Goal: Information Seeking & Learning: Compare options

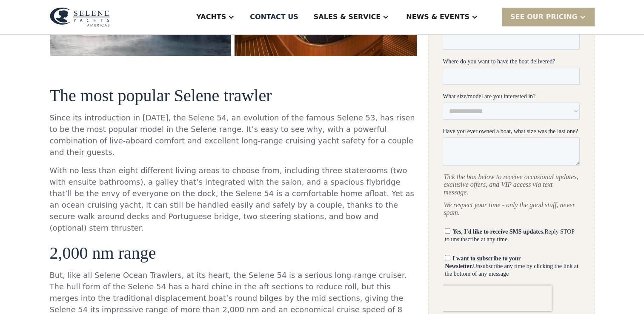
scroll to position [255, 0]
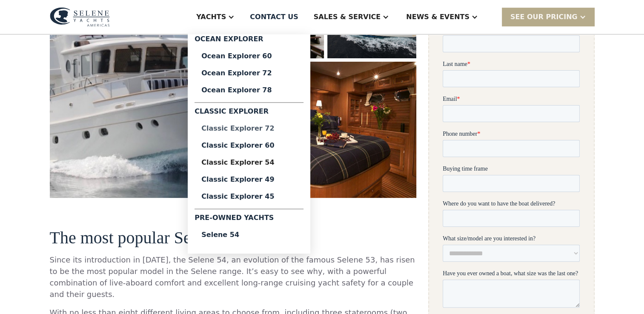
click at [278, 129] on div "Classic Explorer 72" at bounding box center [248, 128] width 95 height 7
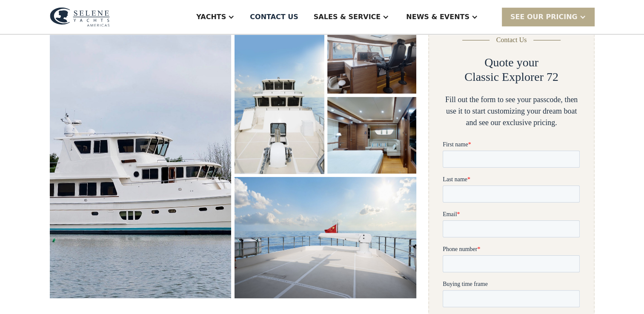
scroll to position [128, 0]
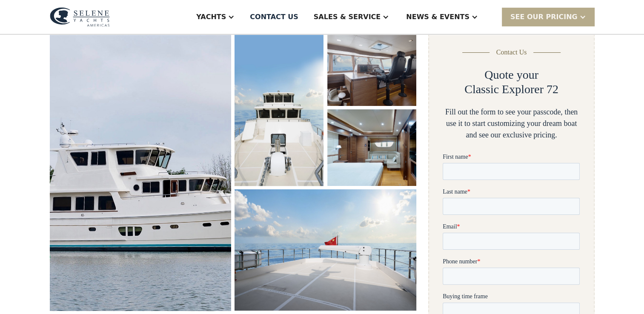
click at [120, 168] on img "open lightbox" at bounding box center [140, 170] width 193 height 298
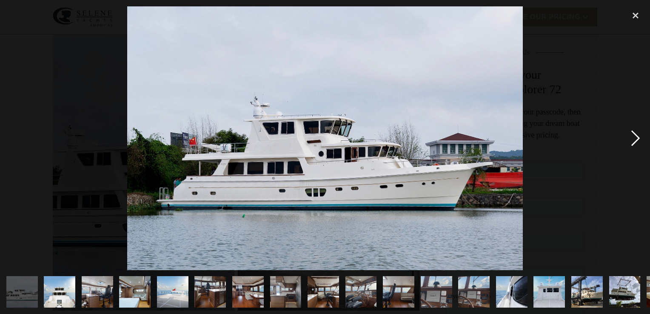
click at [637, 139] on div "next image" at bounding box center [635, 138] width 29 height 264
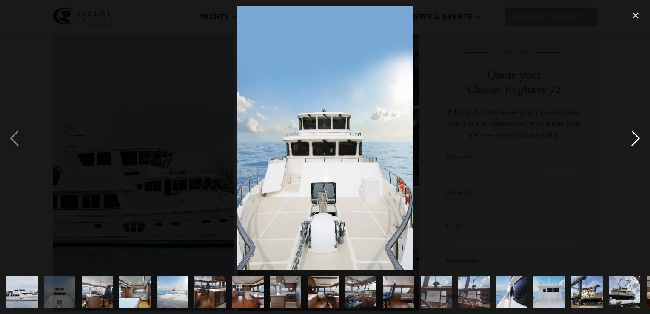
click at [637, 139] on div "next image" at bounding box center [635, 138] width 29 height 264
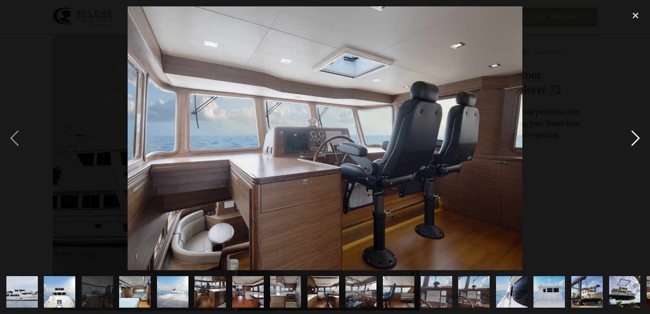
click at [637, 139] on div "next image" at bounding box center [635, 138] width 29 height 264
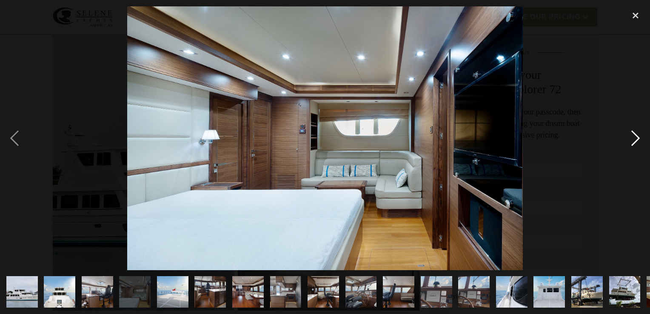
click at [637, 139] on div "next image" at bounding box center [635, 138] width 29 height 264
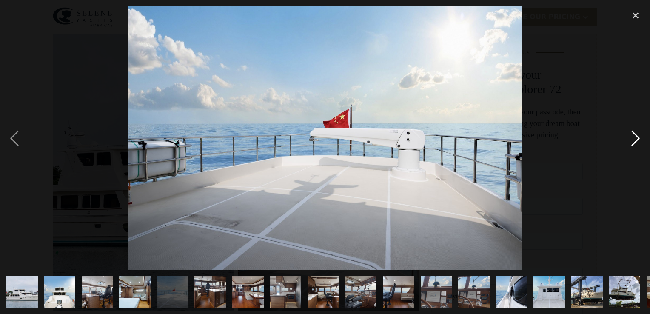
click at [637, 139] on div "next image" at bounding box center [635, 138] width 29 height 264
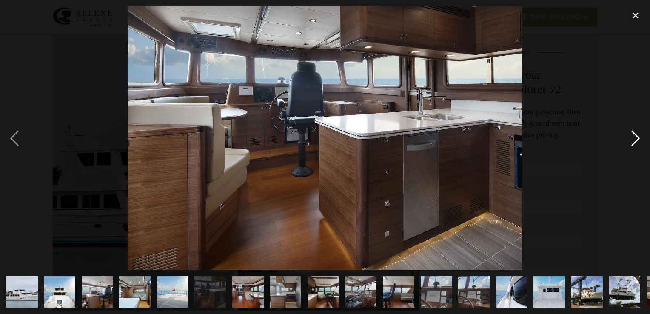
click at [634, 135] on div "next image" at bounding box center [635, 138] width 29 height 264
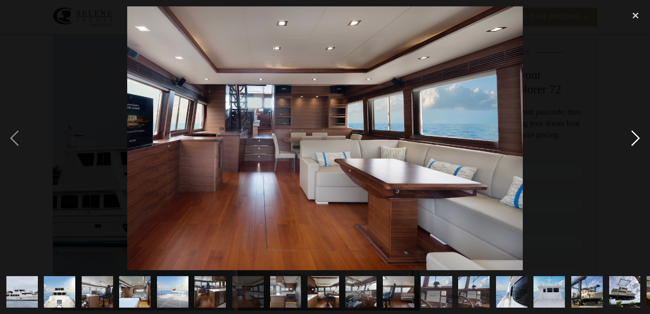
click at [634, 135] on div "next image" at bounding box center [635, 138] width 29 height 264
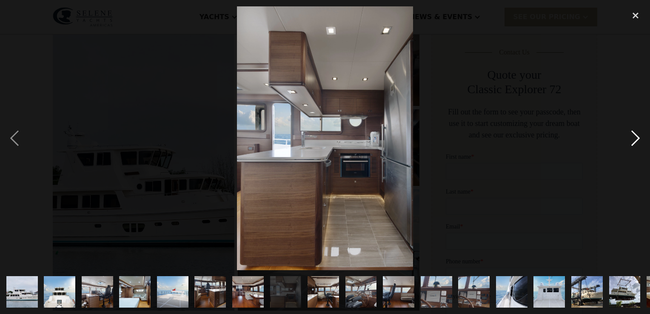
click at [634, 135] on div "next image" at bounding box center [635, 138] width 29 height 264
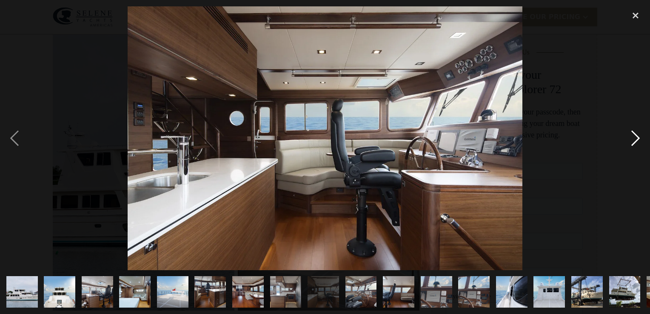
click at [634, 135] on div "next image" at bounding box center [635, 138] width 29 height 264
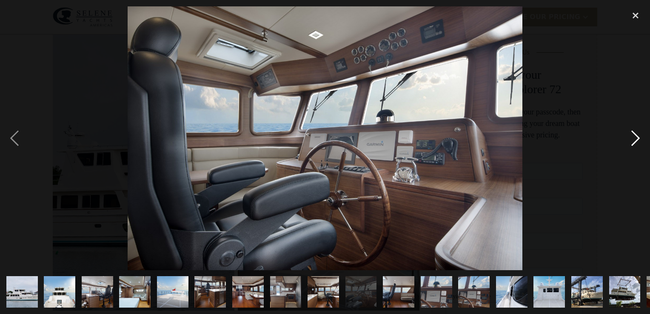
click at [634, 135] on div "next image" at bounding box center [635, 138] width 29 height 264
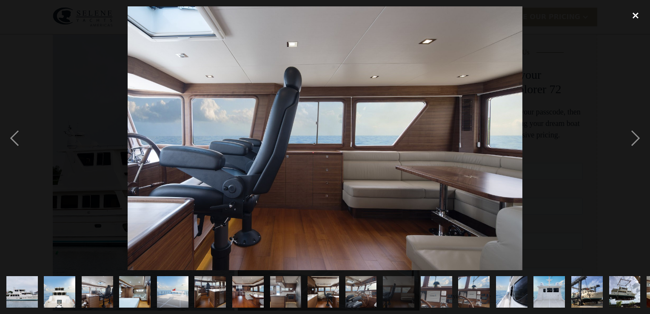
click at [637, 16] on div "close lightbox" at bounding box center [635, 15] width 29 height 19
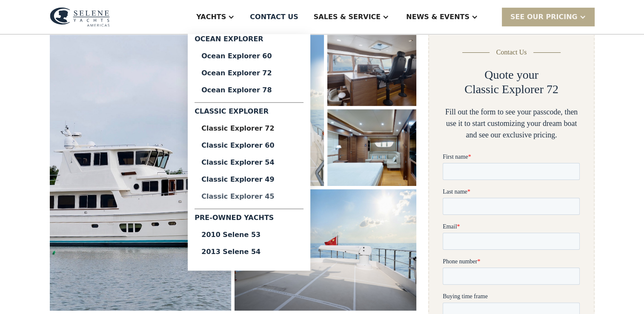
click at [280, 197] on div "Classic Explorer 45" at bounding box center [248, 196] width 95 height 7
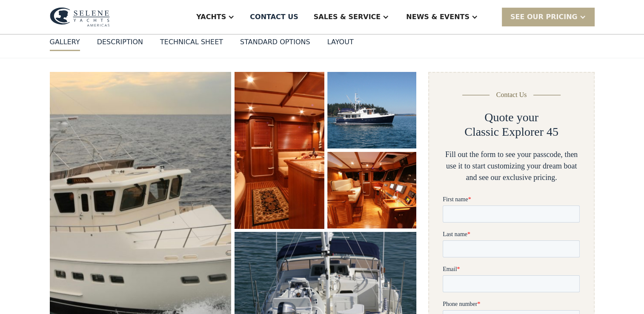
scroll to position [85, 0]
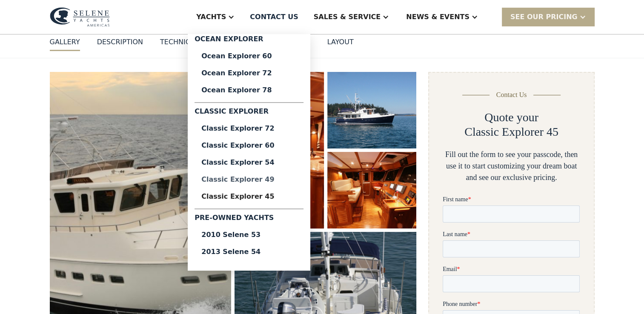
click at [285, 177] on div "Classic Explorer 49" at bounding box center [248, 179] width 95 height 7
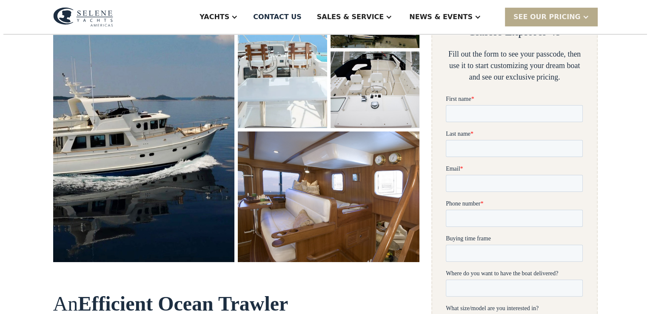
scroll to position [213, 0]
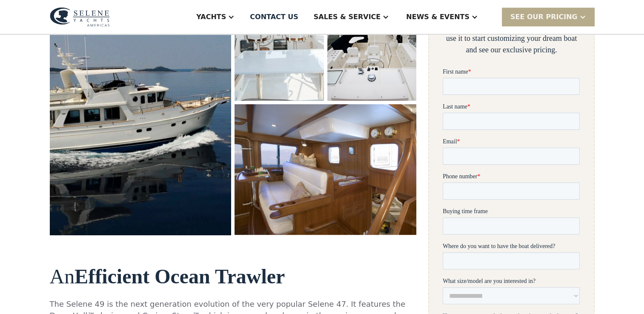
click at [146, 122] on img "open lightbox" at bounding box center [140, 90] width 193 height 308
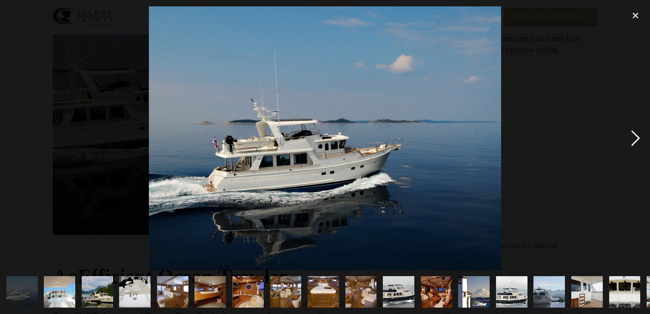
click at [634, 138] on div "next image" at bounding box center [635, 138] width 29 height 264
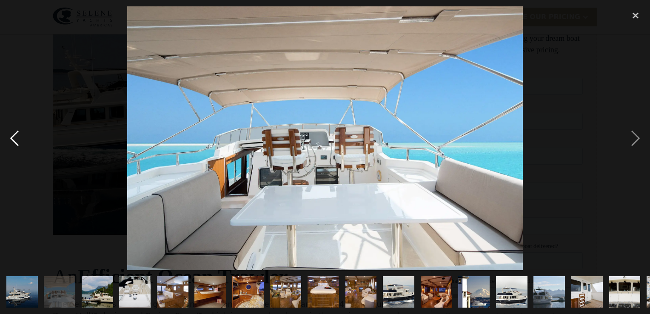
click at [14, 135] on div "previous image" at bounding box center [14, 138] width 29 height 264
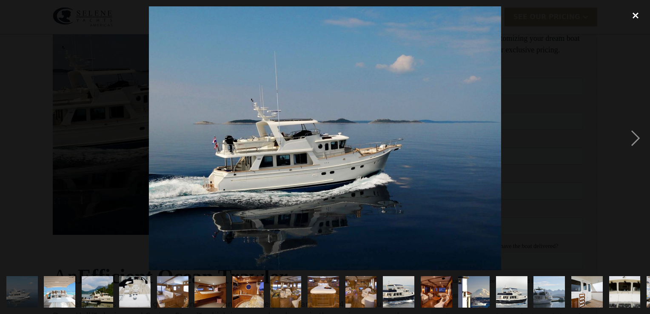
click at [635, 14] on div "close lightbox" at bounding box center [635, 15] width 29 height 19
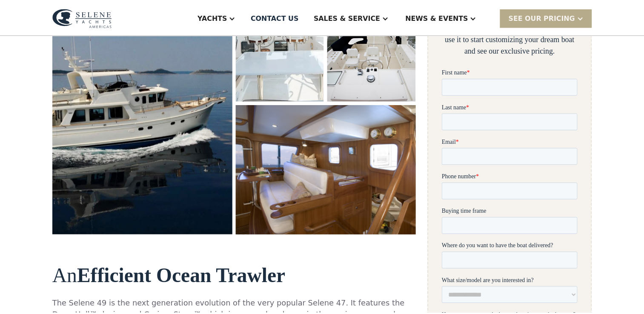
scroll to position [157, 0]
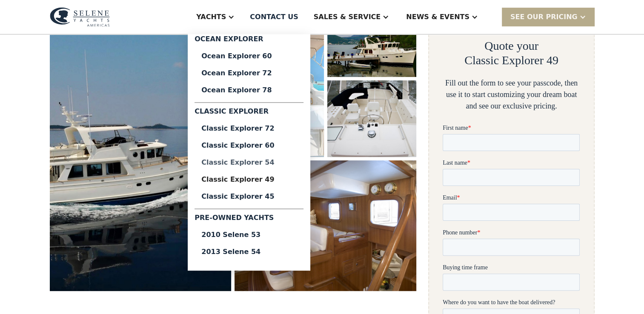
click at [280, 162] on div "Classic Explorer 54" at bounding box center [248, 162] width 95 height 7
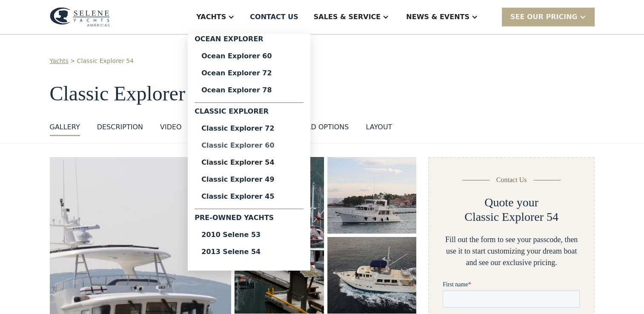
click at [283, 144] on div "Classic Explorer 60" at bounding box center [248, 145] width 95 height 7
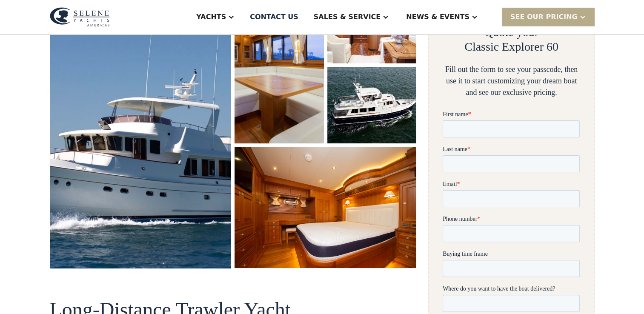
click at [153, 142] on img "open lightbox" at bounding box center [140, 127] width 193 height 298
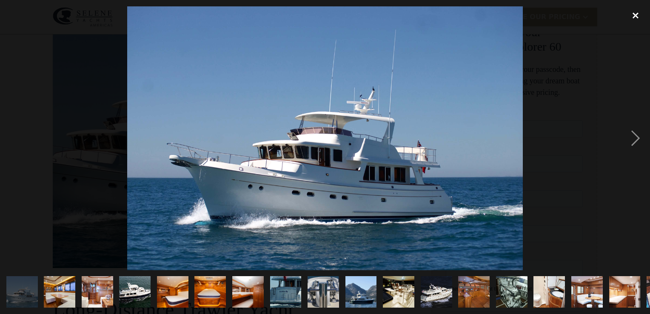
click at [634, 14] on div "close lightbox" at bounding box center [635, 15] width 29 height 19
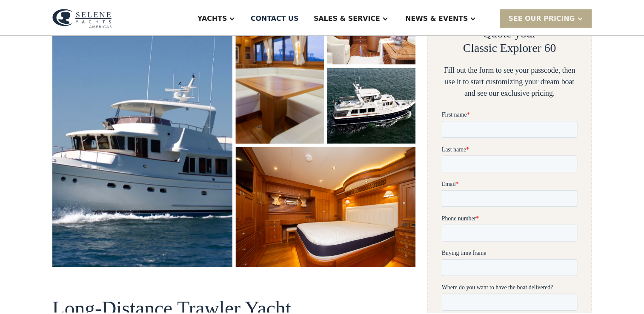
scroll to position [157, 0]
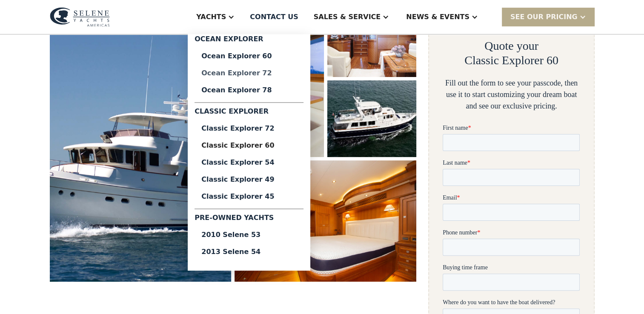
click at [277, 72] on div "Ocean Explorer 72" at bounding box center [248, 73] width 95 height 7
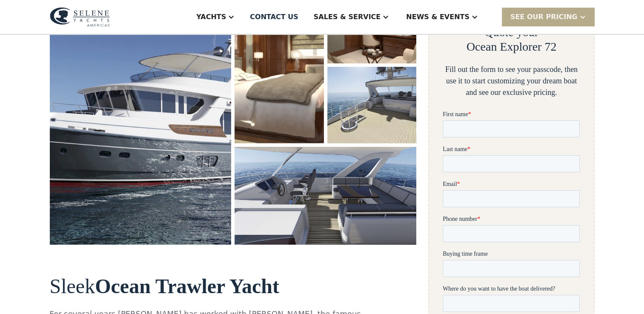
click at [166, 106] on img "open lightbox" at bounding box center [141, 116] width 182 height 258
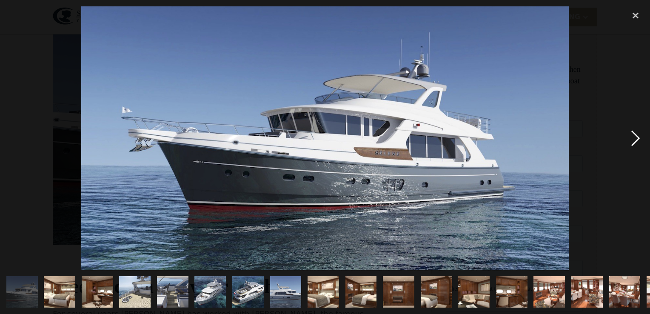
click at [635, 135] on div "next image" at bounding box center [635, 138] width 29 height 264
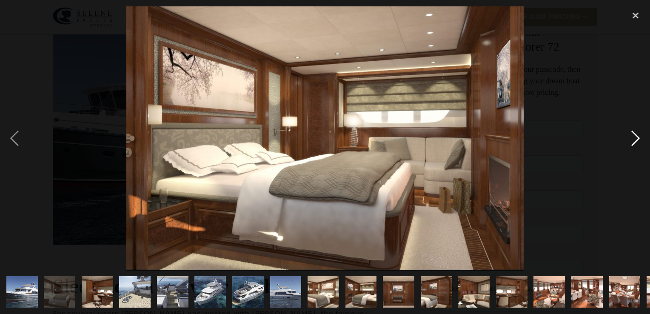
click at [635, 135] on div "next image" at bounding box center [635, 138] width 29 height 264
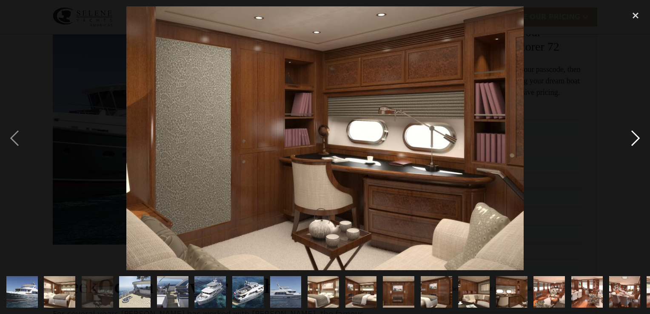
click at [635, 135] on div "next image" at bounding box center [635, 138] width 29 height 264
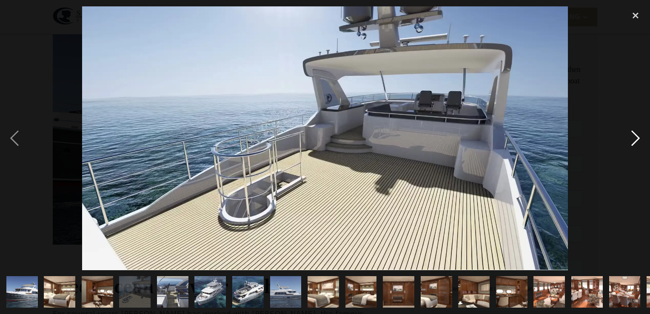
click at [635, 135] on div "next image" at bounding box center [635, 138] width 29 height 264
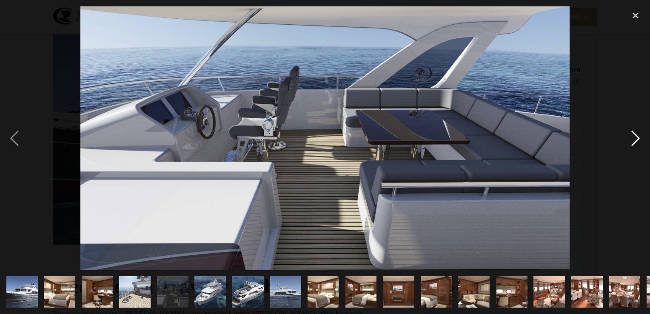
click at [635, 135] on div "next image" at bounding box center [635, 138] width 29 height 264
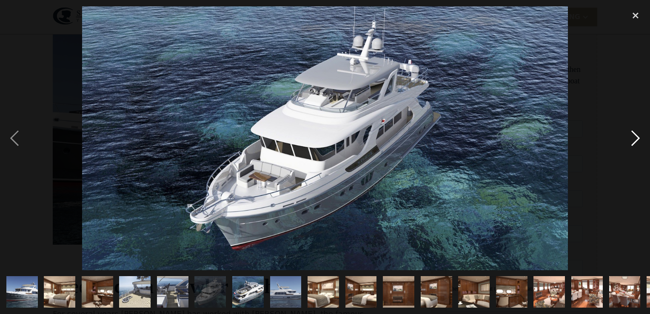
click at [635, 135] on div "next image" at bounding box center [635, 138] width 29 height 264
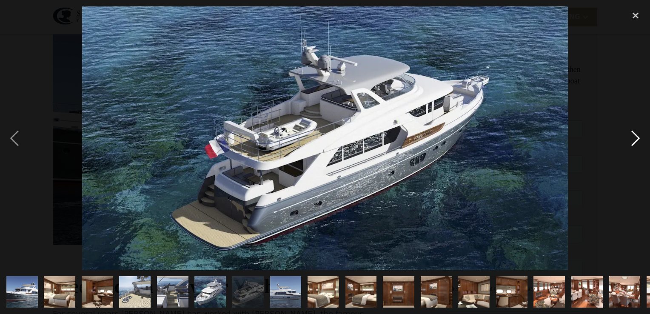
click at [635, 135] on div "next image" at bounding box center [635, 138] width 29 height 264
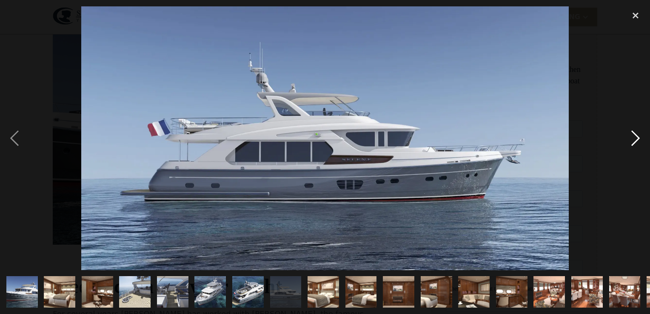
click at [635, 134] on div "next image" at bounding box center [635, 138] width 29 height 264
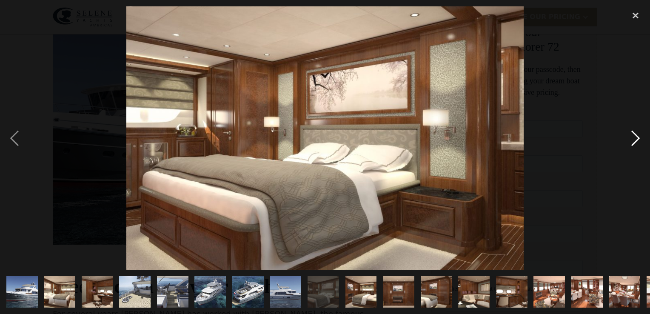
click at [635, 134] on div "next image" at bounding box center [635, 138] width 29 height 264
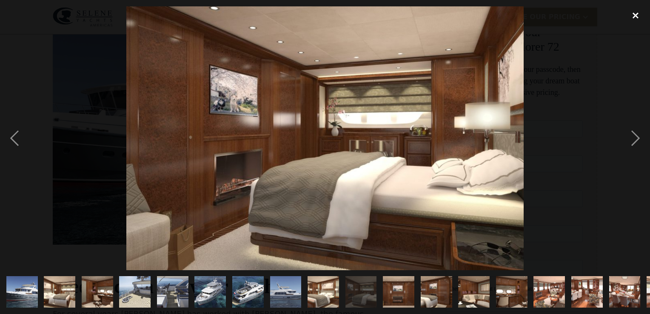
click at [635, 16] on div "close lightbox" at bounding box center [635, 15] width 29 height 19
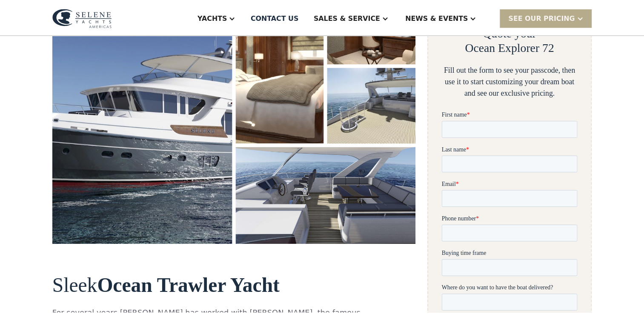
scroll to position [157, 0]
